Goal: Complete application form

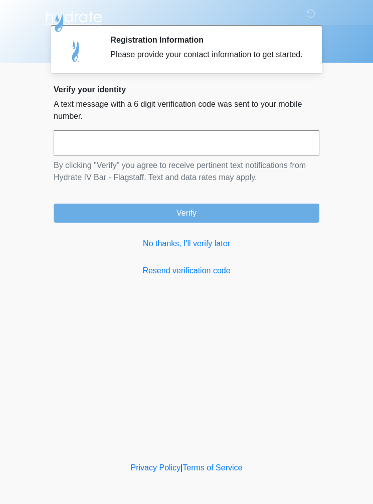
click at [135, 151] on input "text" at bounding box center [187, 142] width 266 height 25
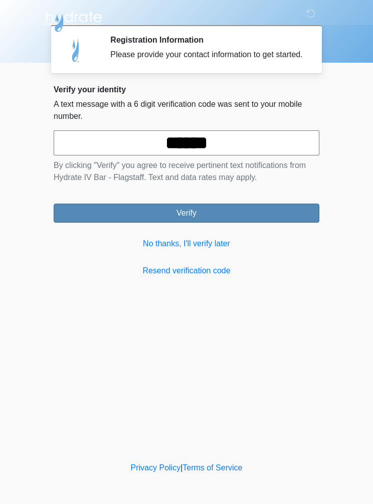
type input "******"
click at [207, 221] on button "Verify" at bounding box center [187, 213] width 266 height 19
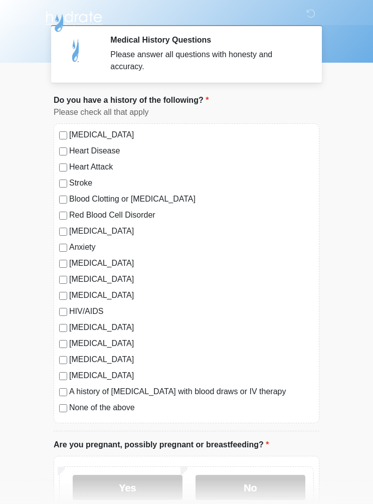
click at [71, 193] on label "Blood Clotting or [MEDICAL_DATA]" at bounding box center [191, 199] width 245 height 12
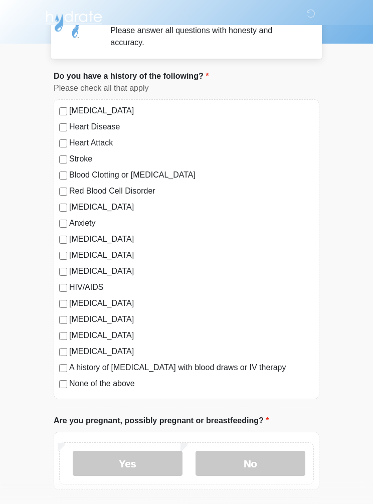
scroll to position [24, 0]
click at [83, 308] on label "[MEDICAL_DATA]" at bounding box center [191, 304] width 245 height 12
click at [92, 300] on label "[MEDICAL_DATA]" at bounding box center [191, 304] width 245 height 12
click at [87, 322] on label "[MEDICAL_DATA]" at bounding box center [191, 320] width 245 height 12
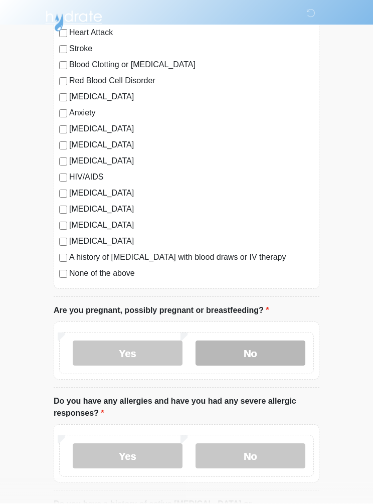
click at [247, 362] on label "No" at bounding box center [251, 353] width 110 height 25
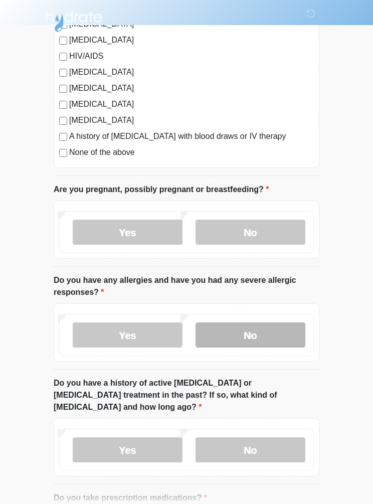
click at [269, 337] on label "No" at bounding box center [251, 335] width 110 height 25
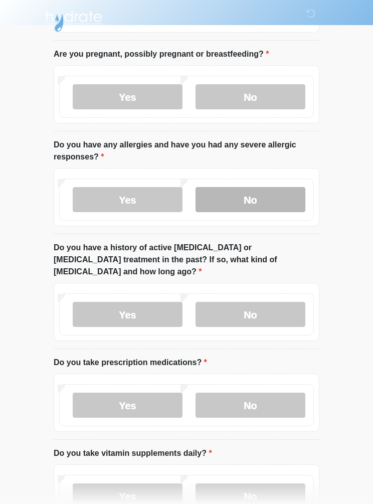
scroll to position [390, 0]
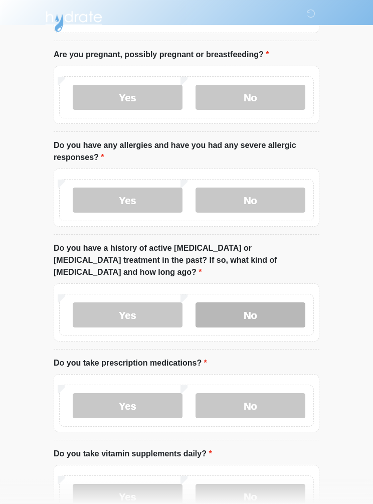
click at [279, 315] on label "No" at bounding box center [251, 315] width 110 height 25
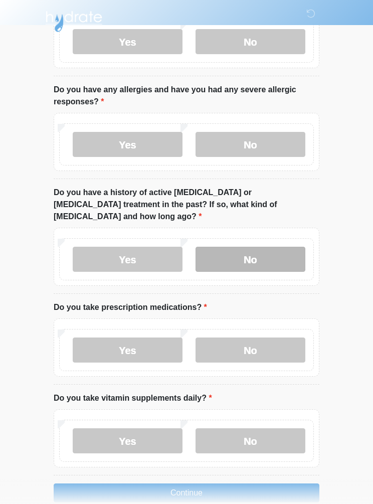
scroll to position [444, 0]
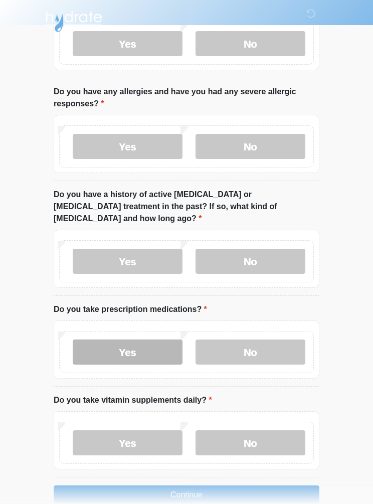
click at [153, 347] on label "Yes" at bounding box center [128, 352] width 110 height 25
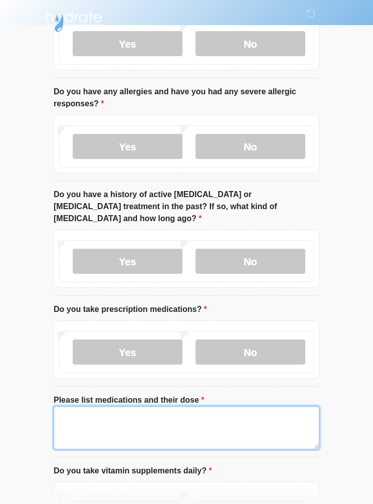
click at [207, 413] on textarea "Please list medications and their dose" at bounding box center [187, 427] width 266 height 43
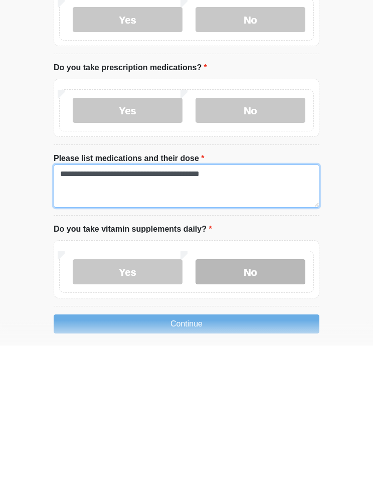
type textarea "**********"
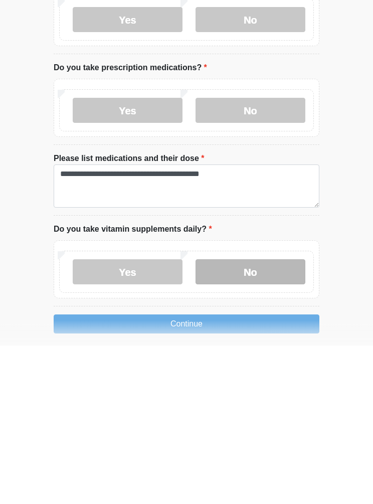
click at [212, 418] on label "No" at bounding box center [251, 430] width 110 height 25
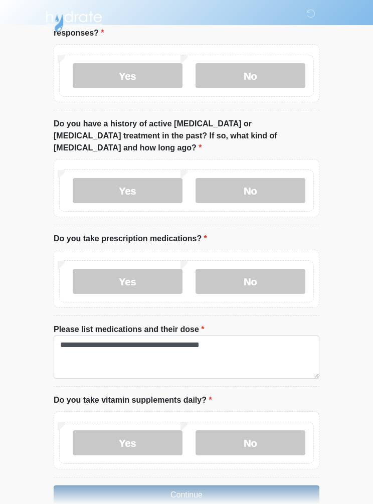
click at [203, 486] on button "Continue" at bounding box center [187, 495] width 266 height 19
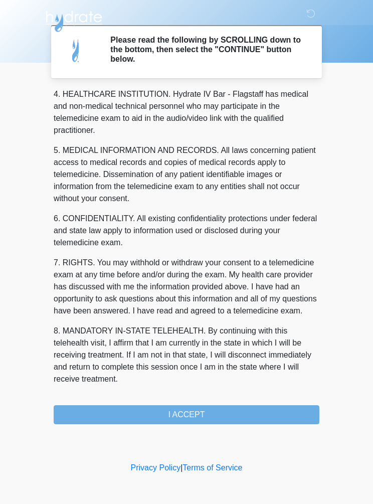
scroll to position [291, 0]
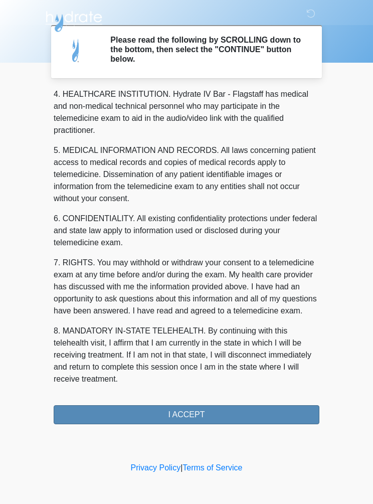
click at [195, 414] on button "I ACCEPT" at bounding box center [187, 414] width 266 height 19
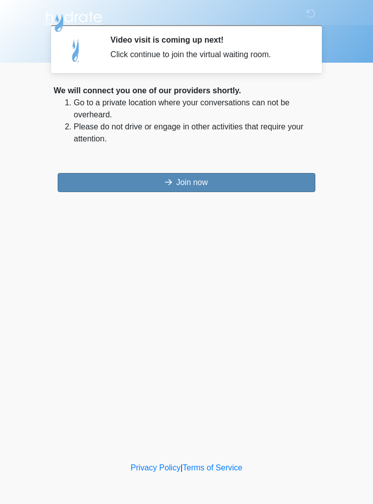
click at [235, 184] on button "Join now" at bounding box center [187, 182] width 258 height 19
